Goal: Navigation & Orientation: Find specific page/section

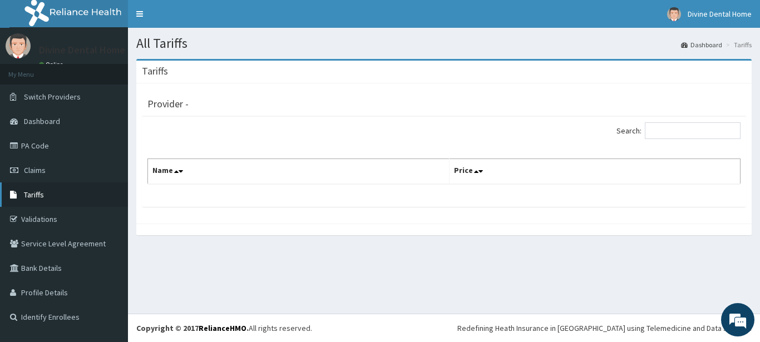
click at [35, 198] on span "Tariffs" at bounding box center [34, 195] width 20 height 10
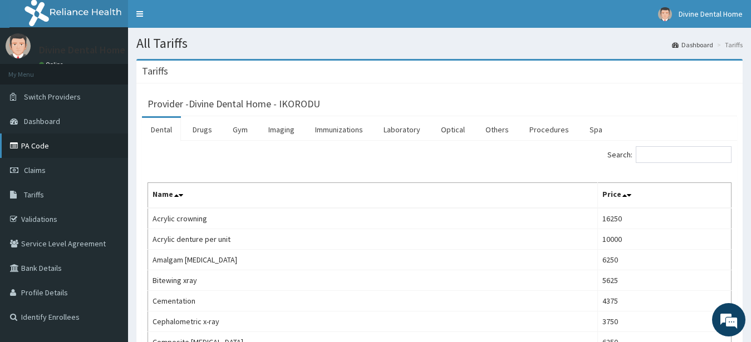
click at [33, 150] on link "PA Code" at bounding box center [64, 146] width 128 height 24
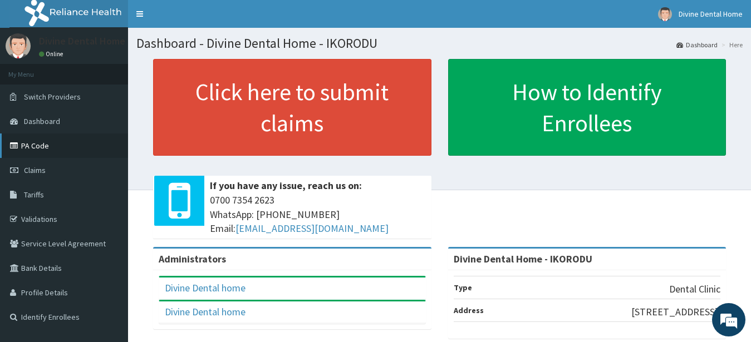
click at [43, 145] on link "PA Code" at bounding box center [64, 146] width 128 height 24
click at [37, 144] on link "PA Code" at bounding box center [64, 146] width 128 height 24
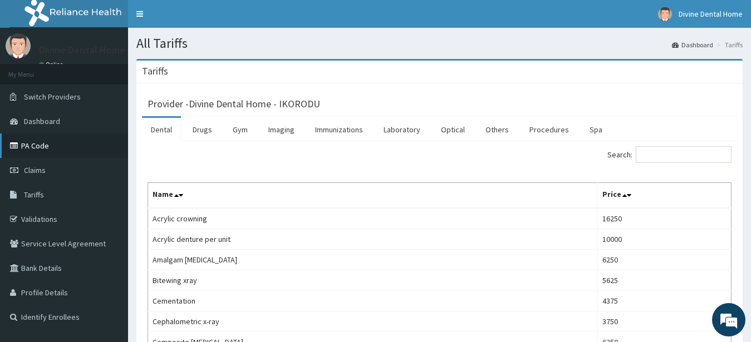
click at [31, 143] on link "PA Code" at bounding box center [64, 146] width 128 height 24
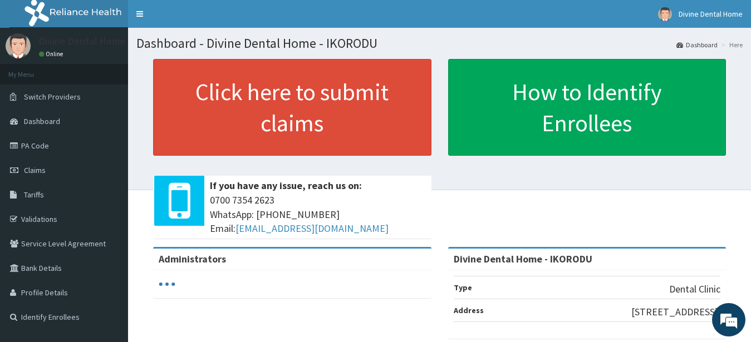
click at [30, 147] on link "PA Code" at bounding box center [64, 146] width 128 height 24
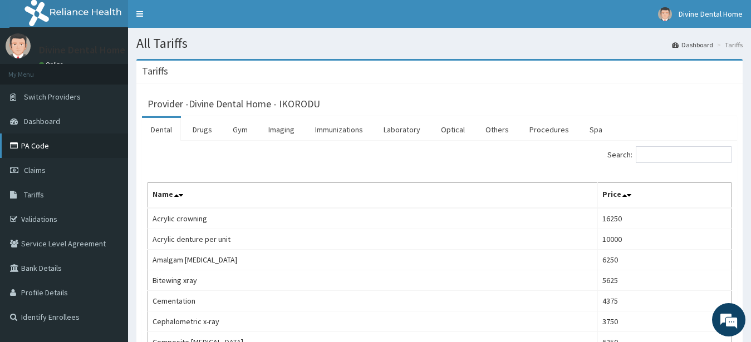
click at [46, 141] on link "PA Code" at bounding box center [64, 146] width 128 height 24
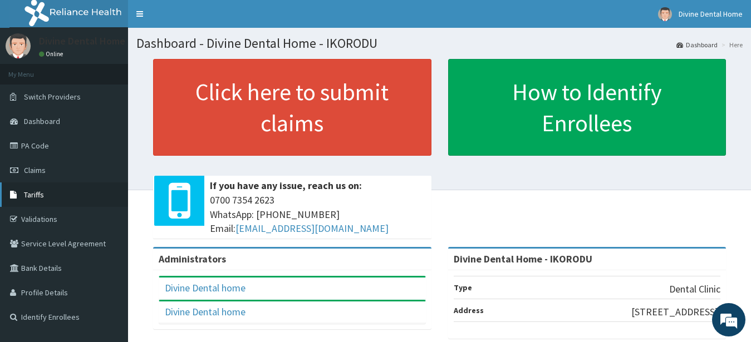
click at [40, 198] on span "Tariffs" at bounding box center [34, 195] width 20 height 10
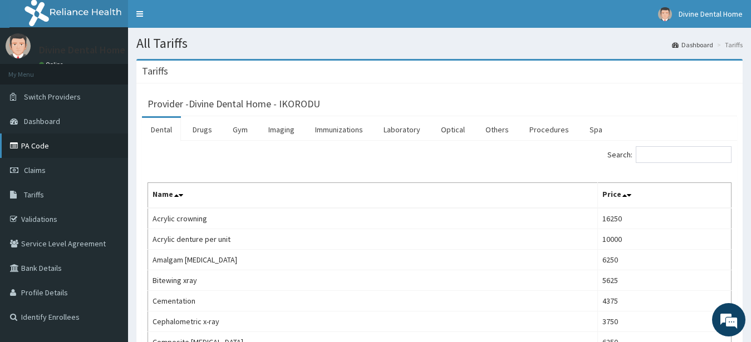
click at [31, 140] on link "PA Code" at bounding box center [64, 146] width 128 height 24
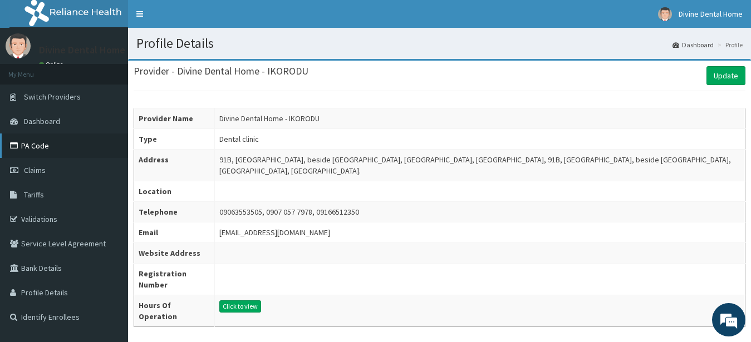
click at [45, 142] on link "PA Code" at bounding box center [64, 146] width 128 height 24
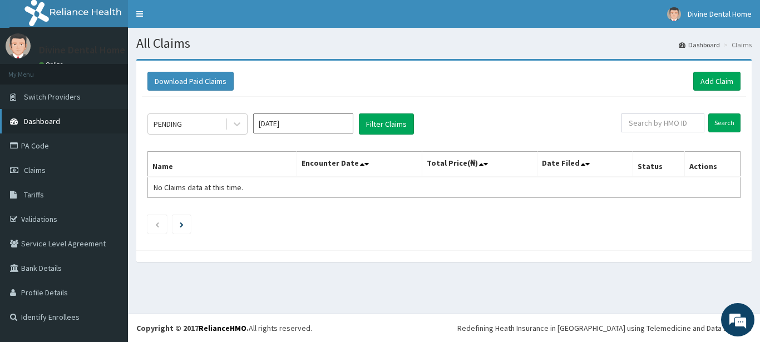
click at [30, 122] on span "Dashboard" at bounding box center [42, 121] width 36 height 10
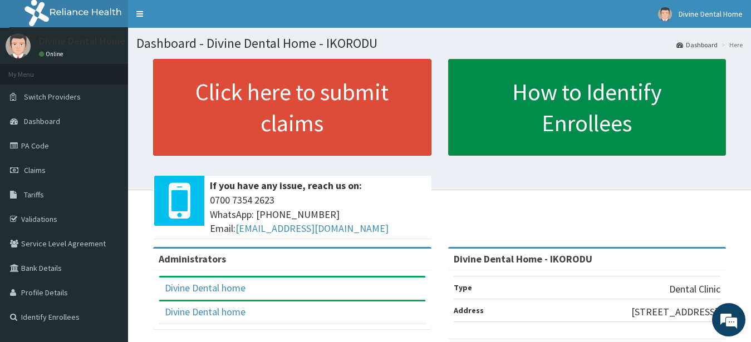
click at [510, 145] on link "How to Identify Enrollees" at bounding box center [587, 107] width 278 height 97
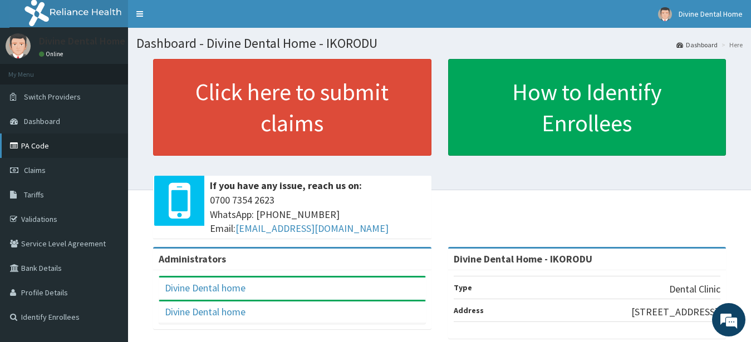
click at [31, 145] on link "PA Code" at bounding box center [64, 146] width 128 height 24
click at [21, 140] on link "PA Code" at bounding box center [64, 146] width 128 height 24
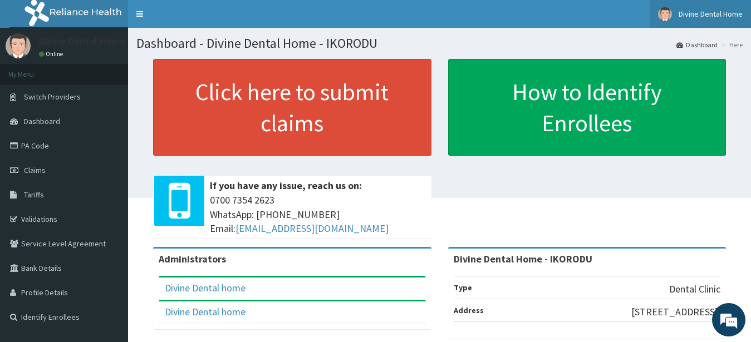
click at [728, 11] on span "Divine Dental Home" at bounding box center [711, 14] width 64 height 10
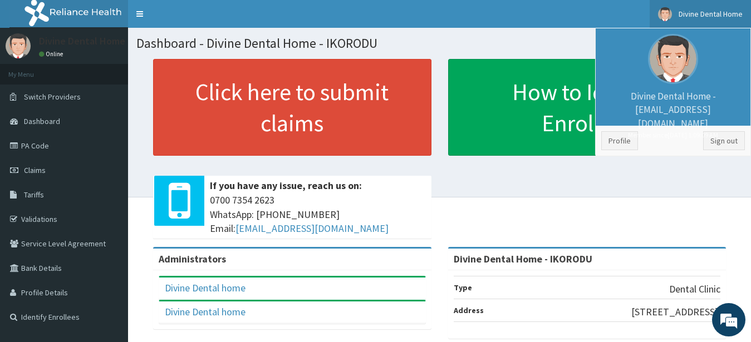
click at [584, 57] on section "Click here to submit claims If you have any issue, reach us on: [PHONE_NUMBER] …" at bounding box center [439, 120] width 623 height 139
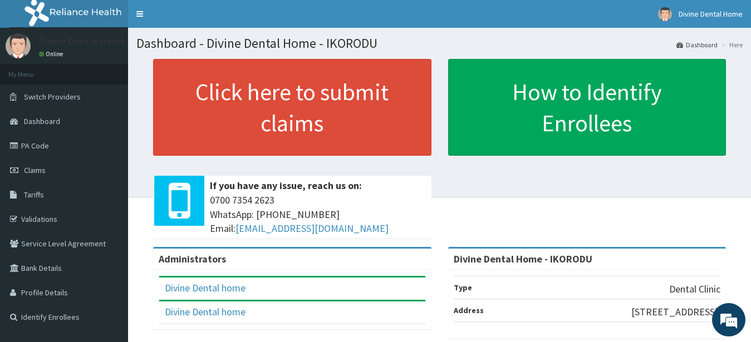
click at [708, 43] on link "Dashboard" at bounding box center [696, 44] width 41 height 9
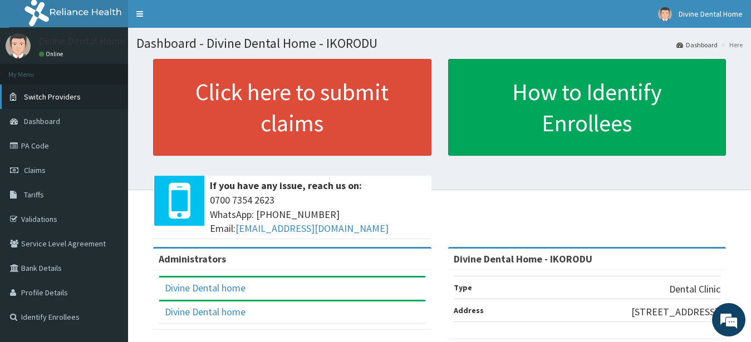
click at [41, 101] on span "Switch Providers" at bounding box center [52, 97] width 57 height 10
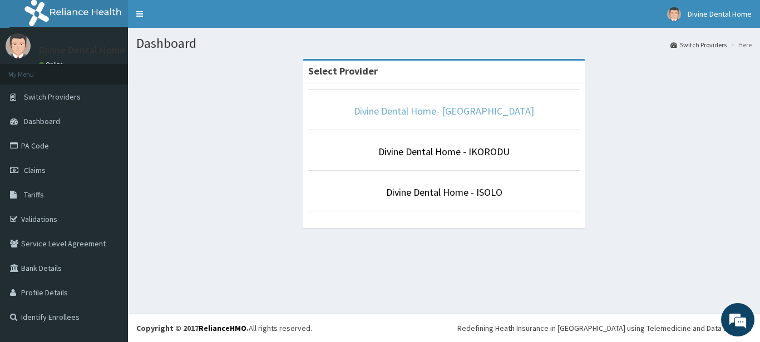
click at [455, 114] on link "Divine Dental Home- [GEOGRAPHIC_DATA]" at bounding box center [444, 111] width 180 height 13
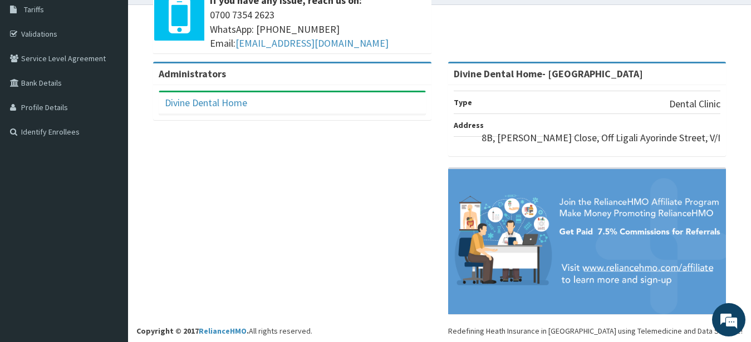
scroll to position [38, 0]
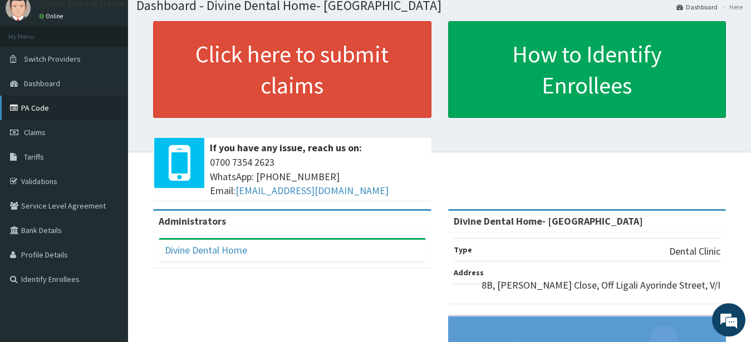
click at [38, 105] on link "PA Code" at bounding box center [64, 108] width 128 height 24
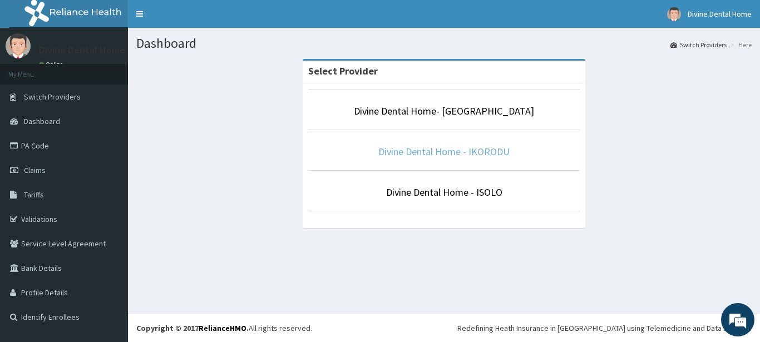
click at [412, 150] on link "Divine Dental Home - IKORODU" at bounding box center [444, 151] width 131 height 13
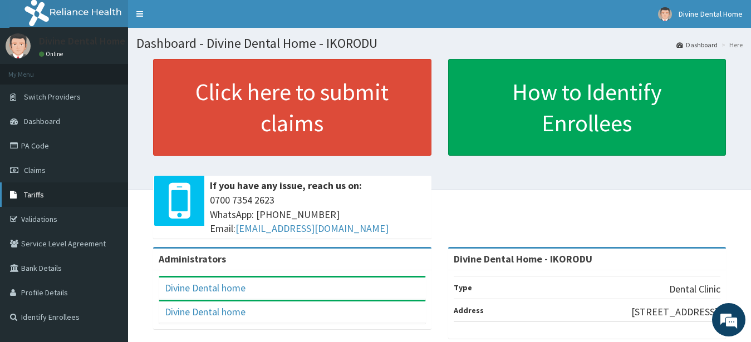
click at [22, 194] on link "Tariffs" at bounding box center [64, 195] width 128 height 24
